Goal: Information Seeking & Learning: Compare options

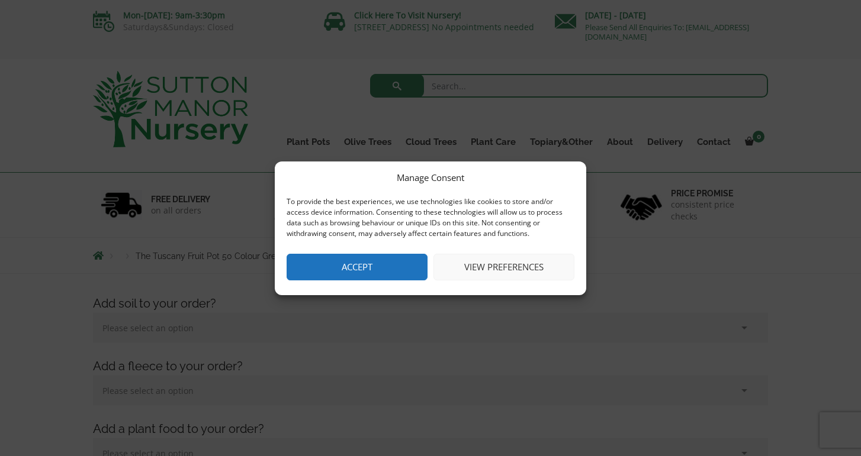
click at [369, 263] on button "Accept" at bounding box center [356, 267] width 141 height 27
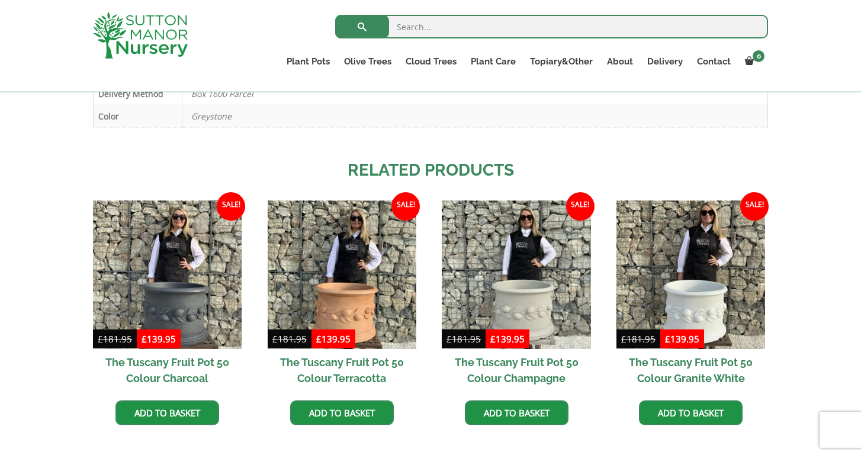
scroll to position [900, 0]
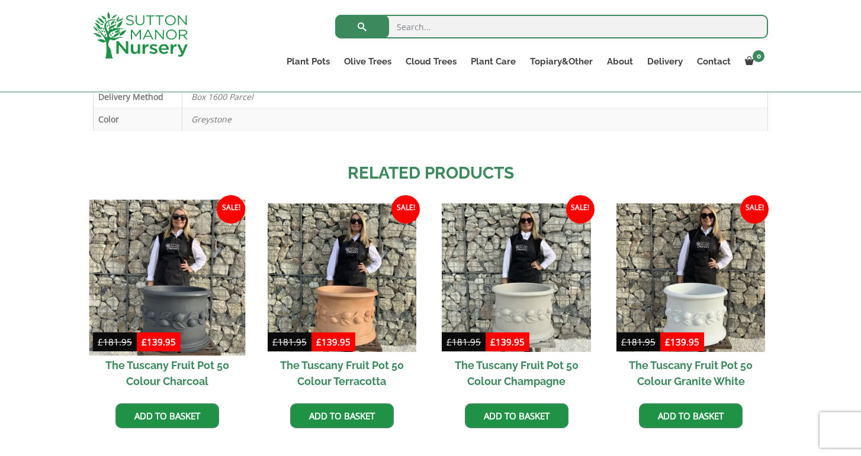
click at [188, 261] on img at bounding box center [167, 277] width 156 height 156
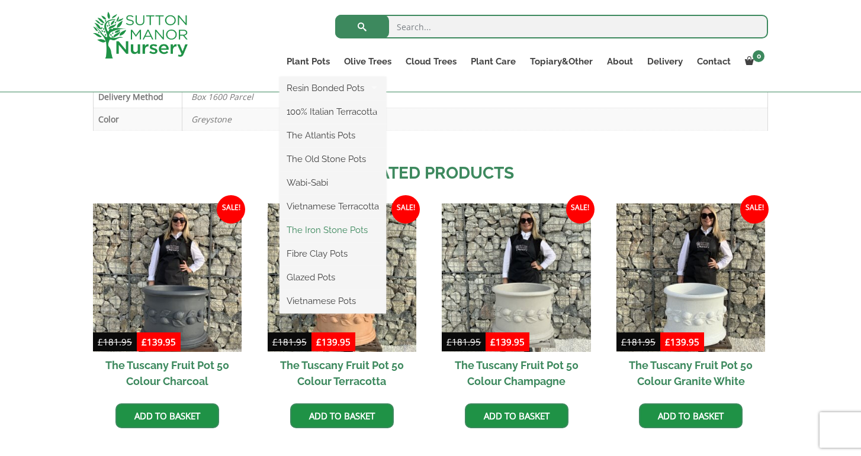
click at [316, 233] on link "The Iron Stone Pots" at bounding box center [332, 230] width 107 height 18
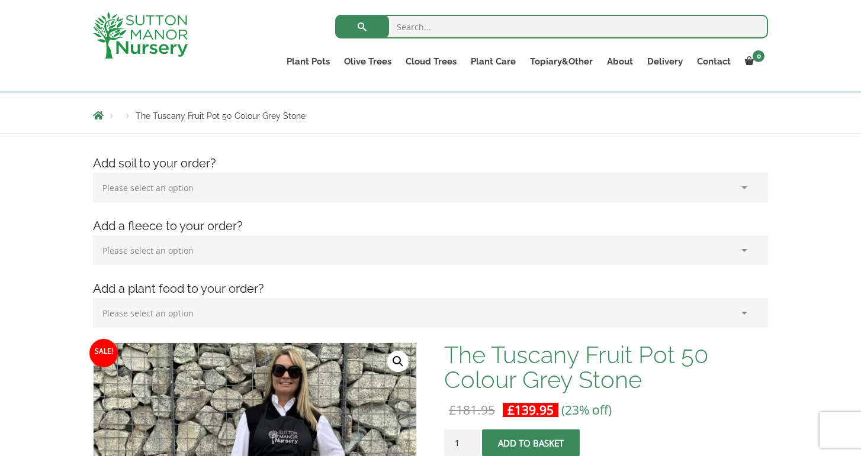
scroll to position [118, 0]
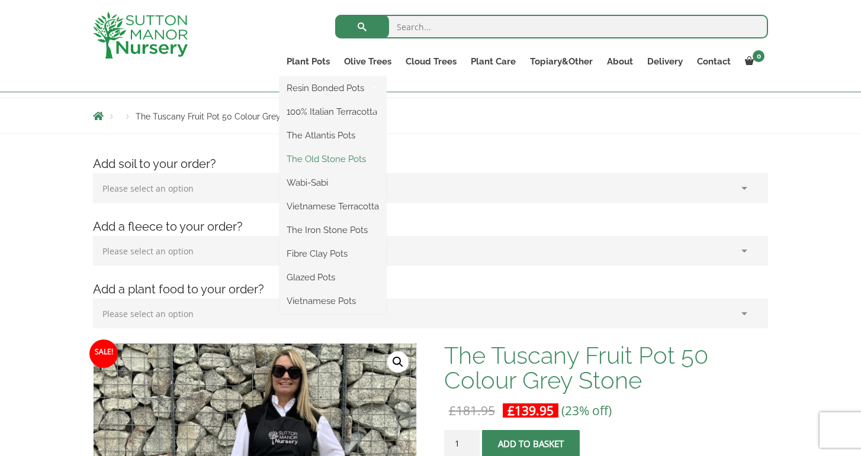
drag, startPoint x: 385, startPoint y: 143, endPoint x: 387, endPoint y: 166, distance: 23.2
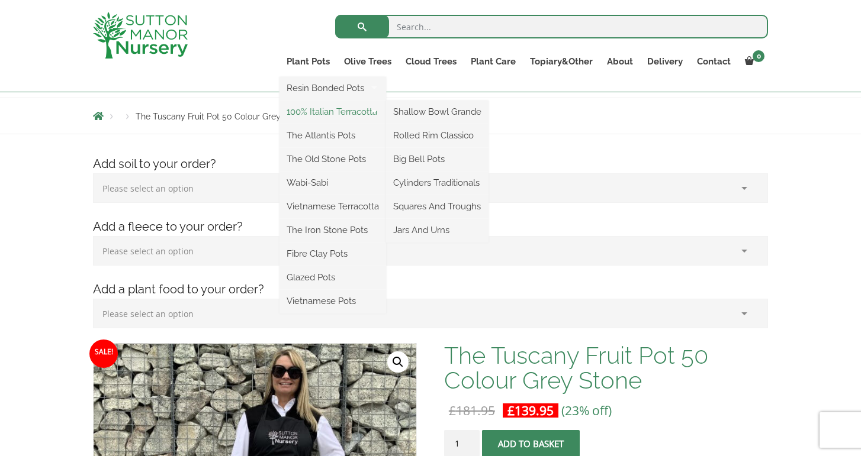
click at [336, 108] on link "100% Italian Terracotta" at bounding box center [332, 112] width 107 height 18
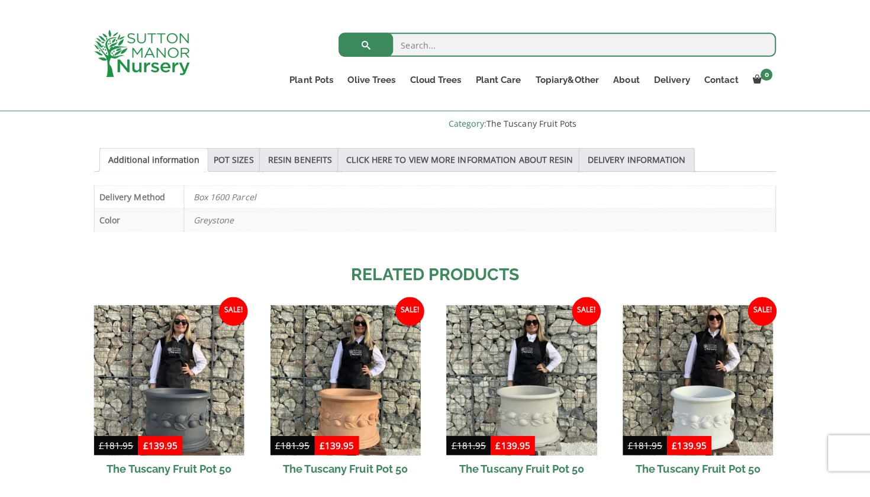
scroll to position [794, 0]
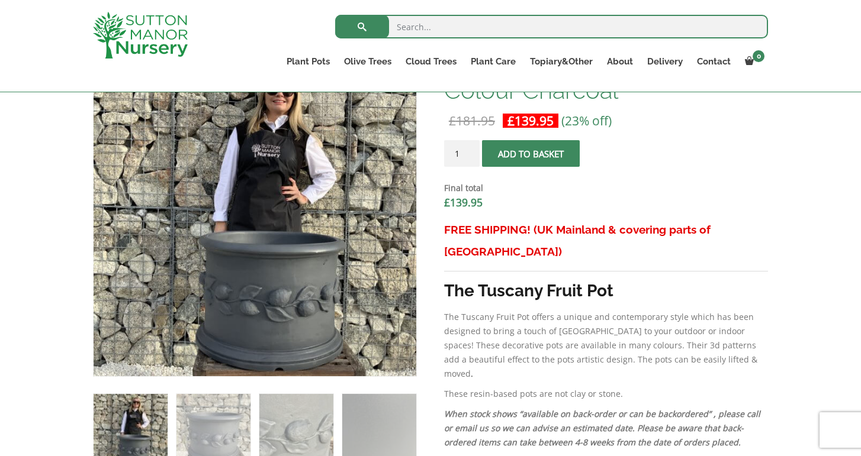
scroll to position [408, 0]
